Goal: Navigation & Orientation: Find specific page/section

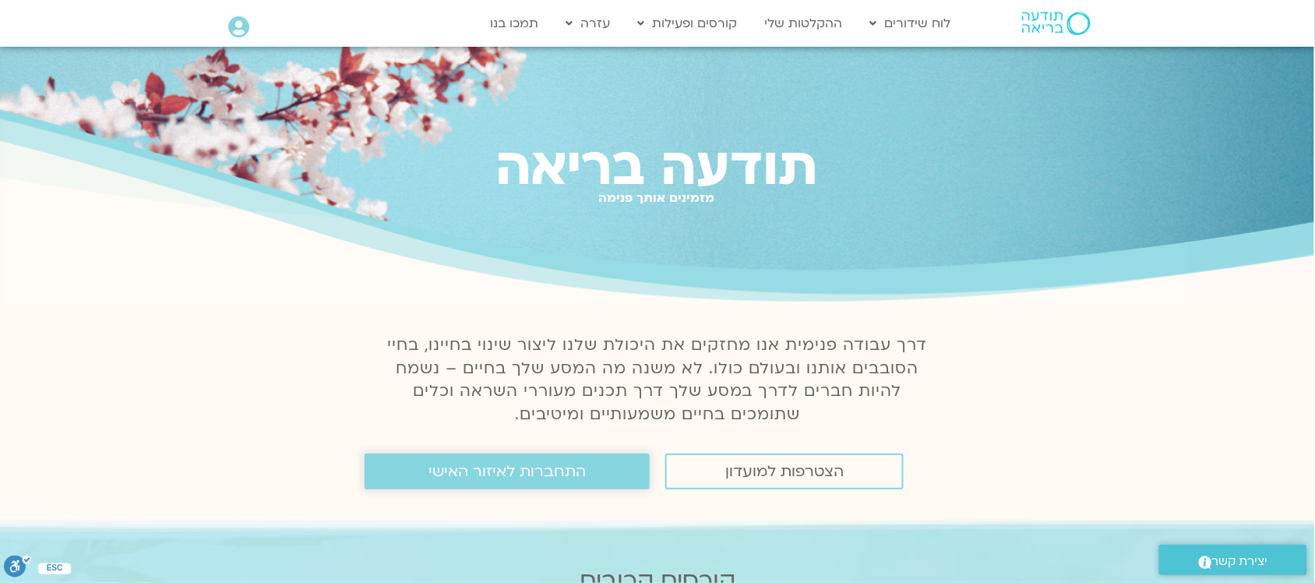
click at [539, 488] on link "התחברות לאיזור האישי" at bounding box center [507, 471] width 285 height 36
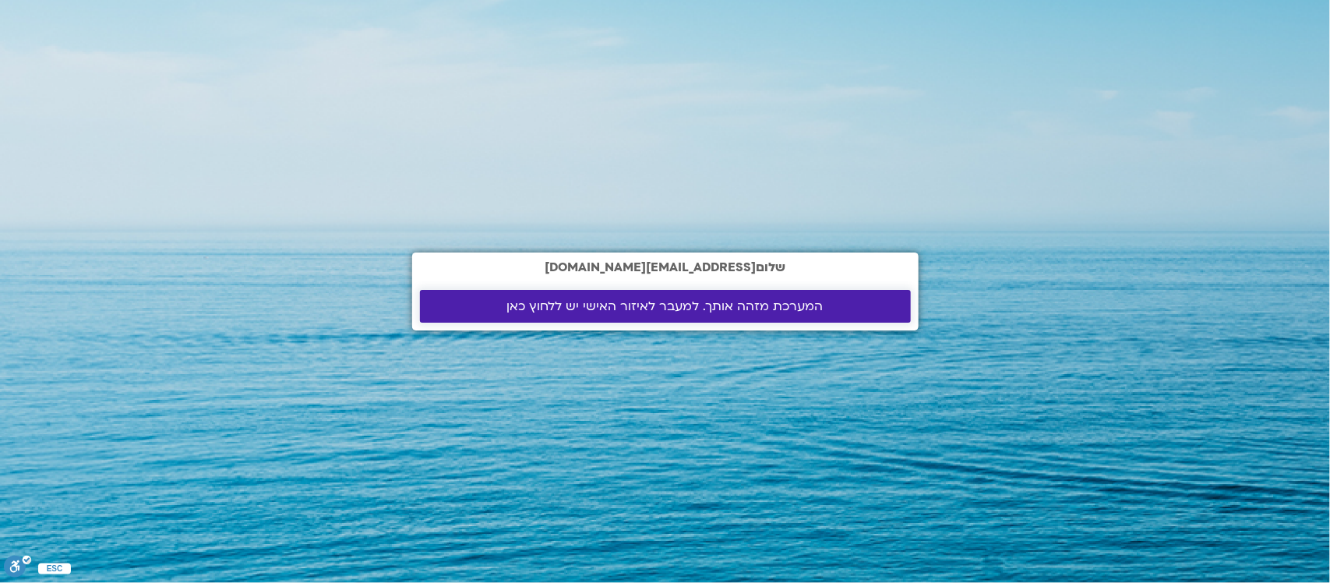
click at [822, 312] on span "המערכת מזהה אותך. למעבר לאיזור האישי יש ללחוץ כאן" at bounding box center [665, 306] width 453 height 14
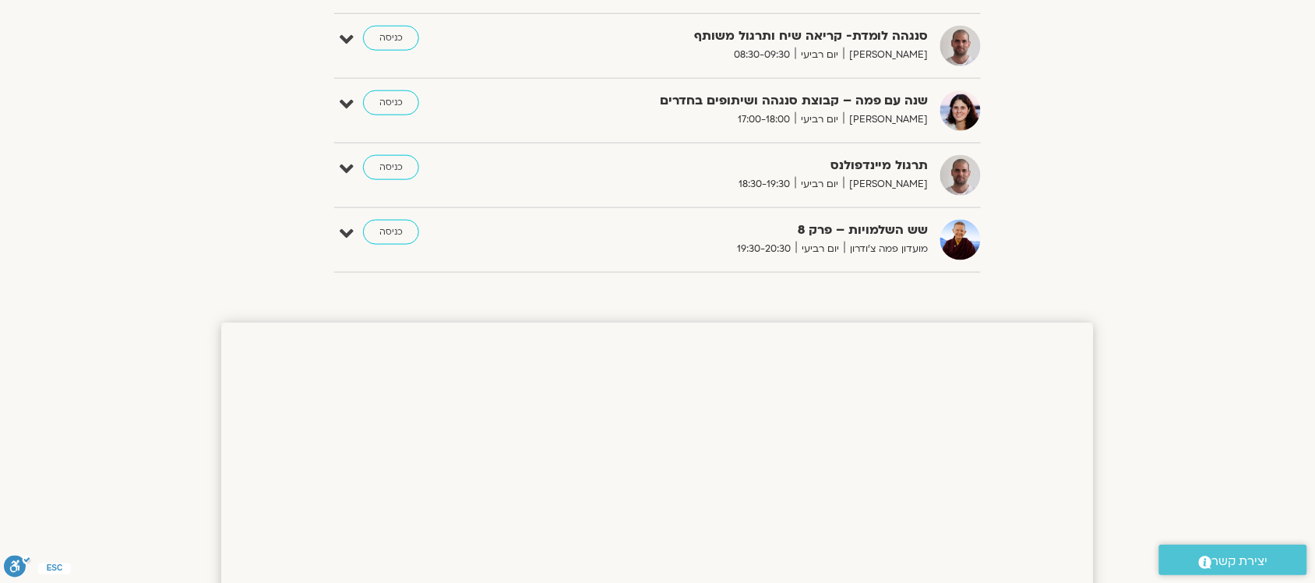
scroll to position [487, 0]
click at [399, 106] on link "כניסה" at bounding box center [391, 101] width 56 height 25
